Goal: Browse casually

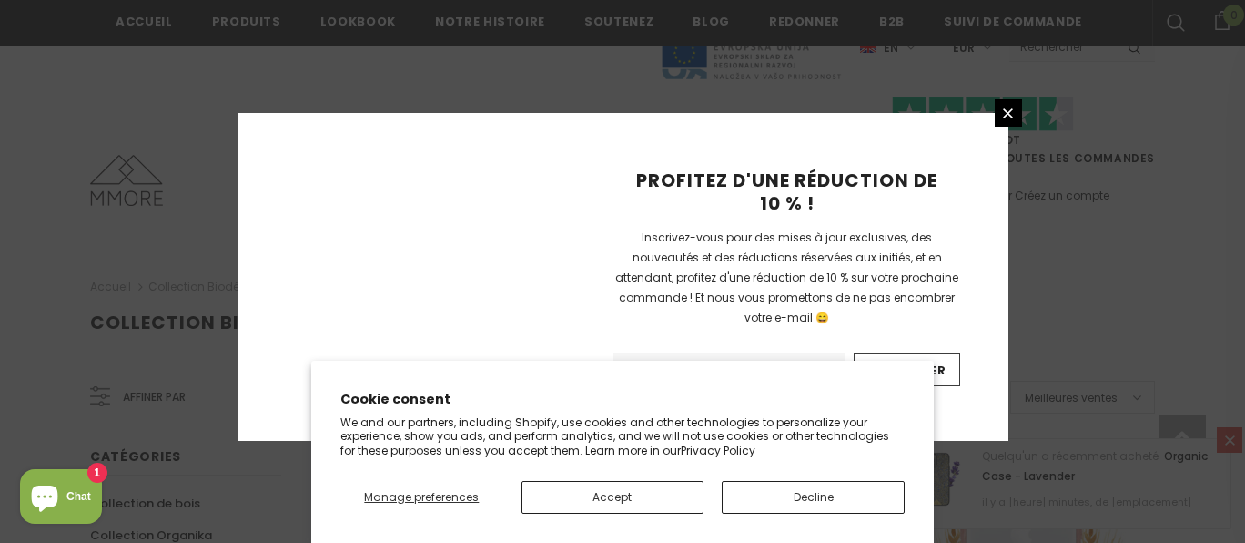
scroll to position [1466, 0]
